Goal: Find specific page/section: Find specific page/section

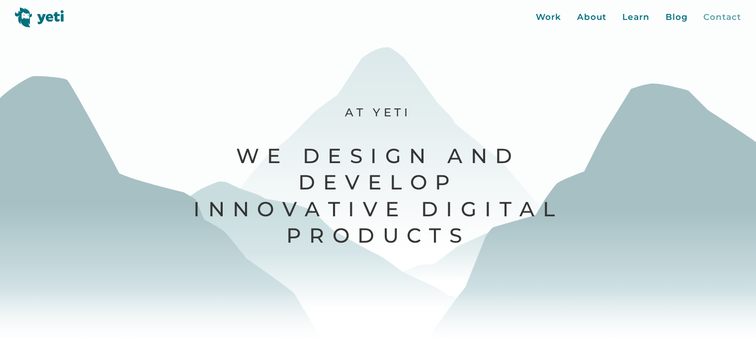
click at [721, 19] on div "Contact" at bounding box center [722, 17] width 37 height 13
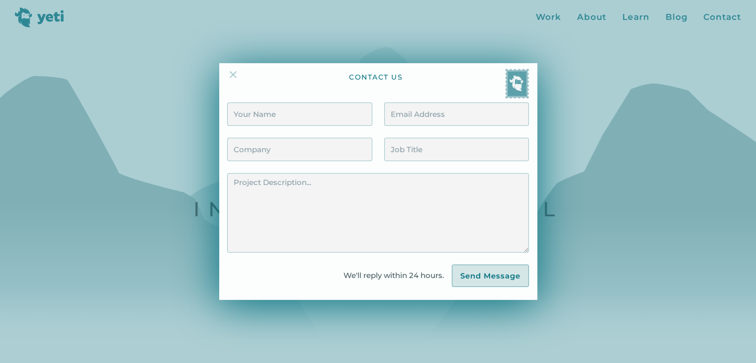
click at [234, 75] on img at bounding box center [233, 75] width 12 height 12
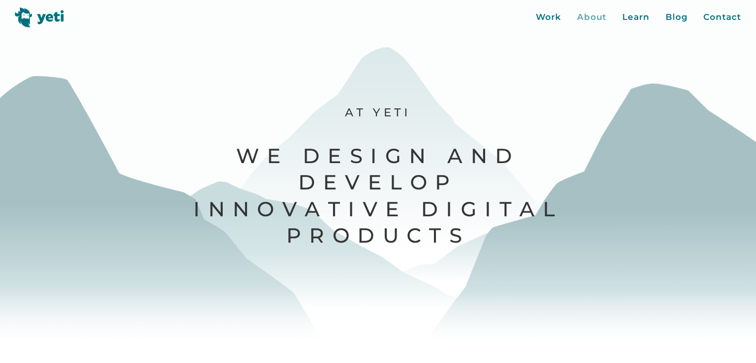
click at [598, 17] on div "About" at bounding box center [592, 17] width 30 height 13
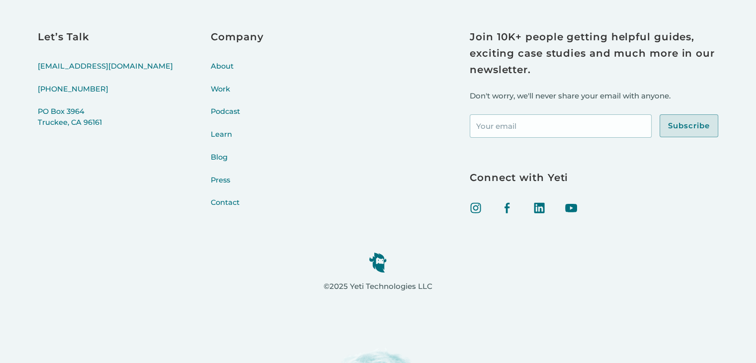
scroll to position [4092, 0]
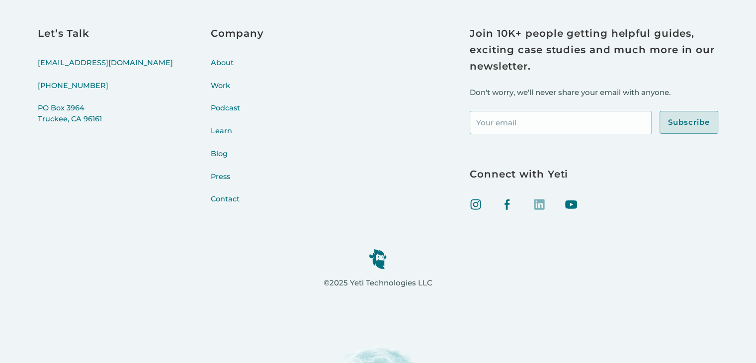
click at [537, 206] on img at bounding box center [539, 204] width 12 height 12
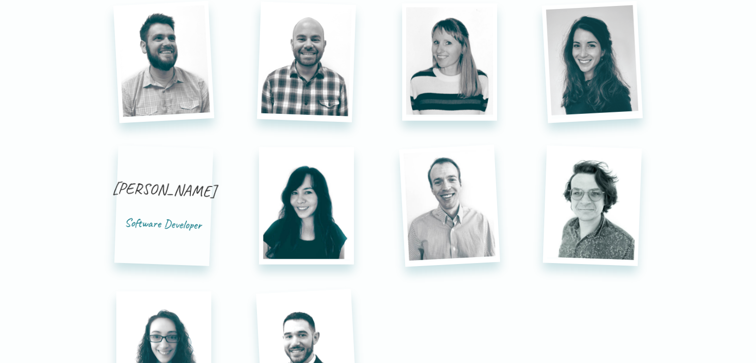
scroll to position [2352, 0]
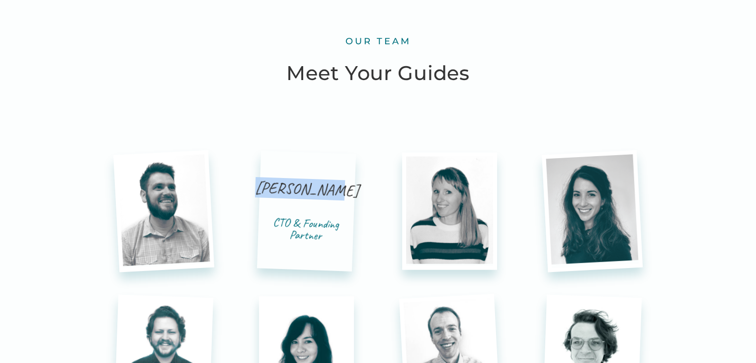
drag, startPoint x: 274, startPoint y: 191, endPoint x: 340, endPoint y: 191, distance: 65.1
click at [340, 191] on div "[PERSON_NAME]" at bounding box center [307, 199] width 105 height 39
copy div "[PERSON_NAME]"
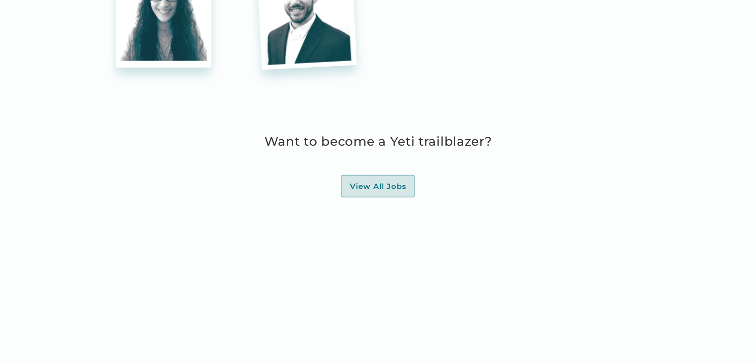
scroll to position [2849, 0]
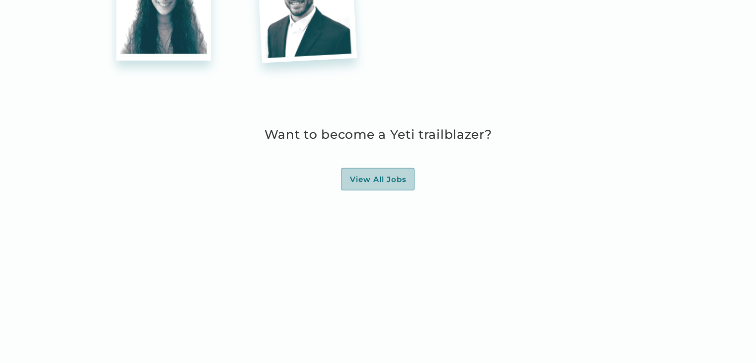
click at [378, 183] on div "View All Jobs" at bounding box center [378, 180] width 57 height 10
